Goal: Find specific page/section: Find specific page/section

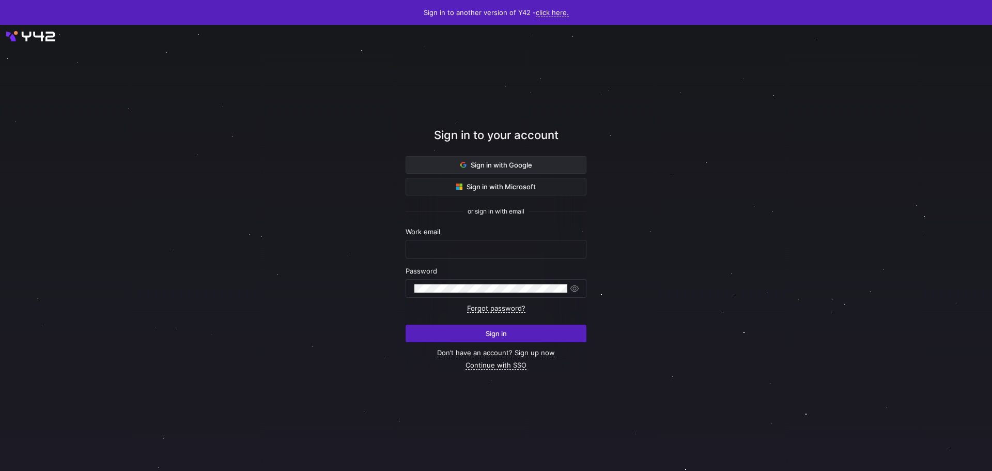
click at [525, 162] on span "Sign in with Google" at bounding box center [496, 165] width 72 height 8
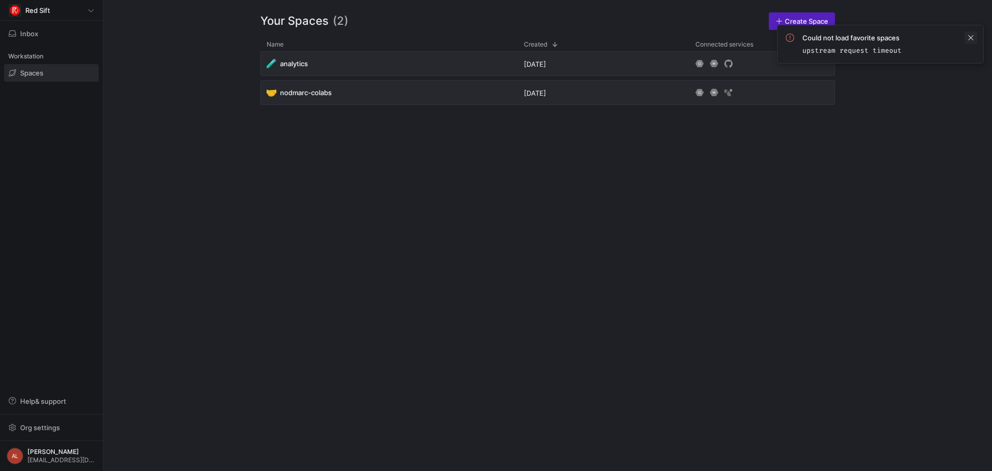
click at [969, 36] on span at bounding box center [970, 38] width 12 height 12
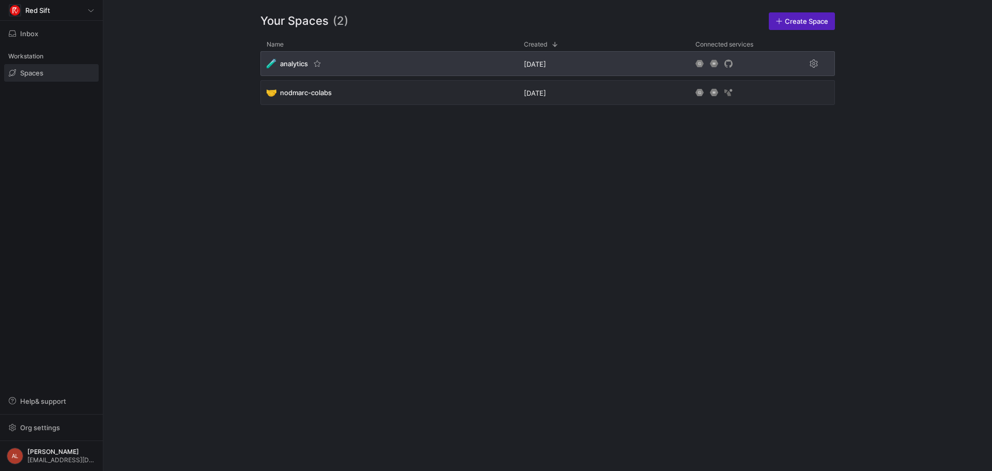
click at [426, 61] on div "🧪 analytics" at bounding box center [388, 63] width 257 height 25
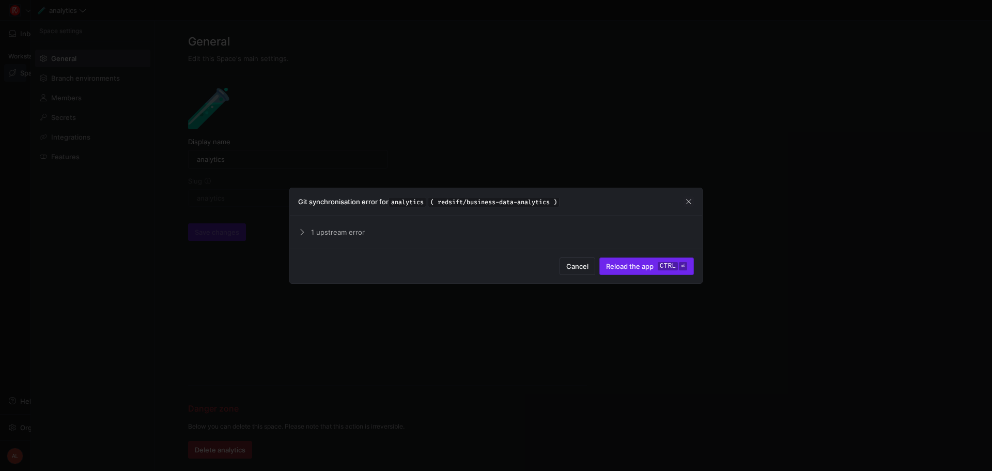
click at [625, 264] on span "Reload the app" at bounding box center [630, 266] width 48 height 8
